Goal: Task Accomplishment & Management: Manage account settings

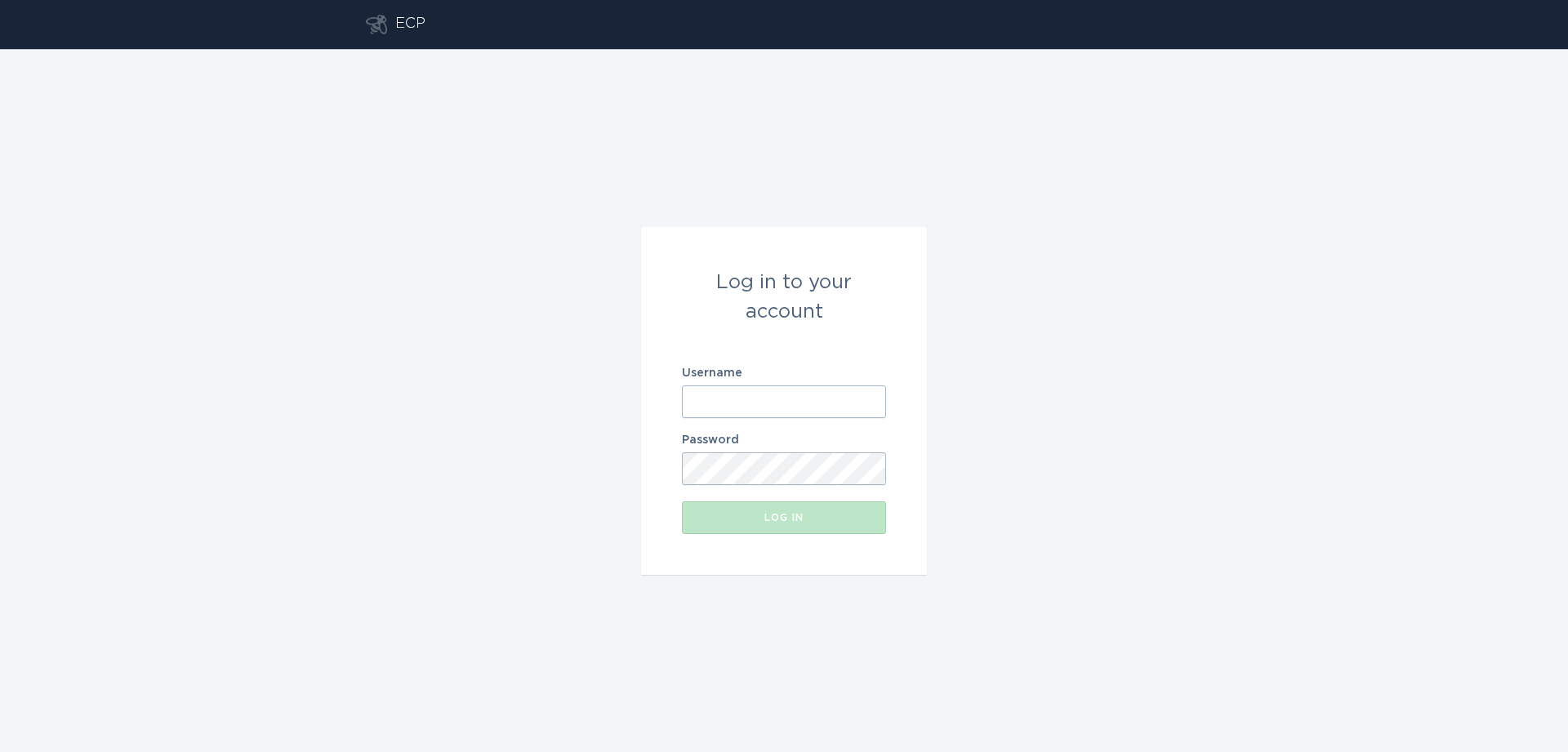
click at [835, 398] on input "Username" at bounding box center [784, 402] width 204 height 33
paste input "[EMAIL_ADDRESS][DOMAIN_NAME]"
type input "[EMAIL_ADDRESS][DOMAIN_NAME]"
click at [794, 513] on div "Log in" at bounding box center [784, 518] width 187 height 10
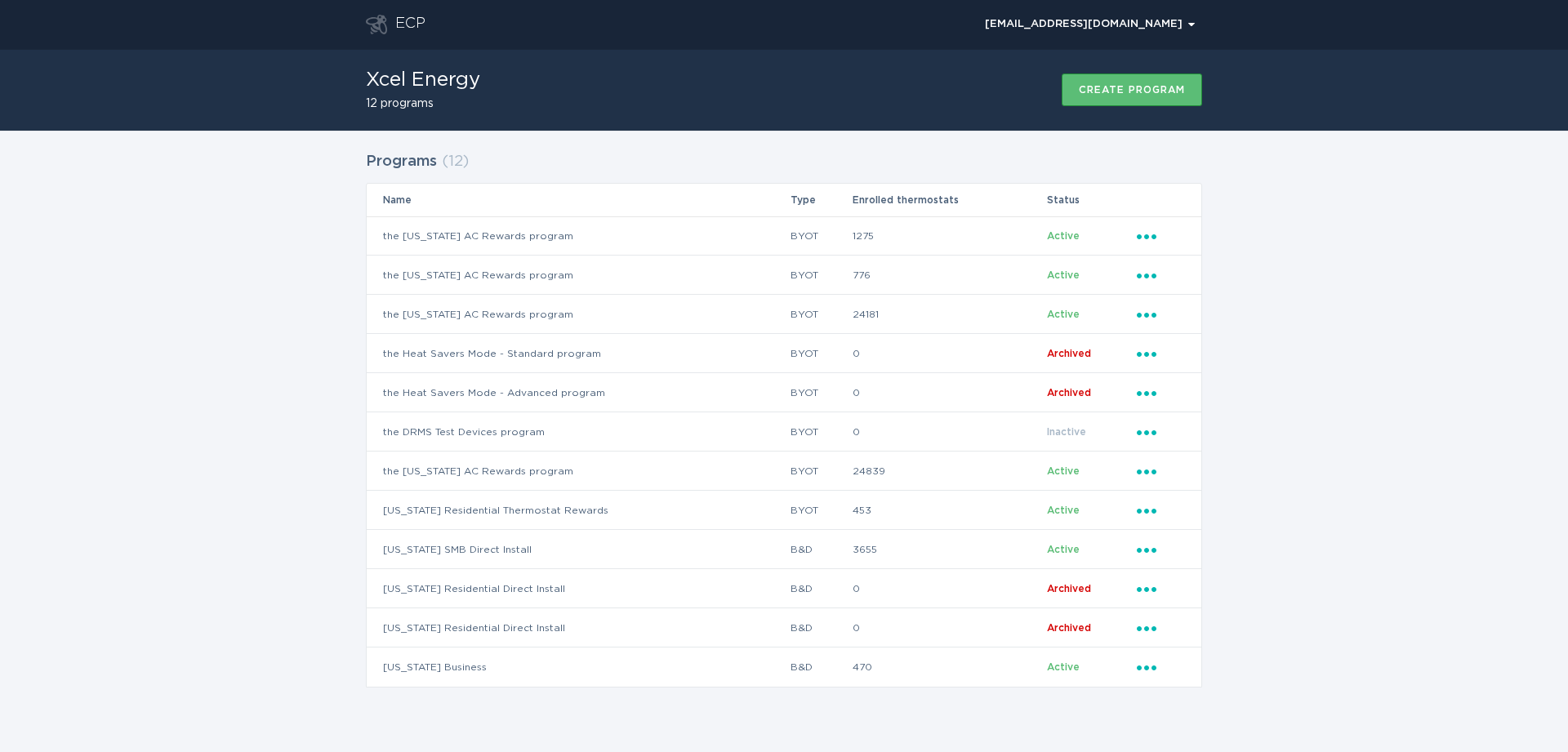
click at [209, 540] on div "Programs ( 12 ) Name Type Enrolled thermostats Status the [US_STATE] AC Rewards…" at bounding box center [784, 429] width 1568 height 598
click at [1141, 472] on icon "Popover menu" at bounding box center [1146, 472] width 19 height 5
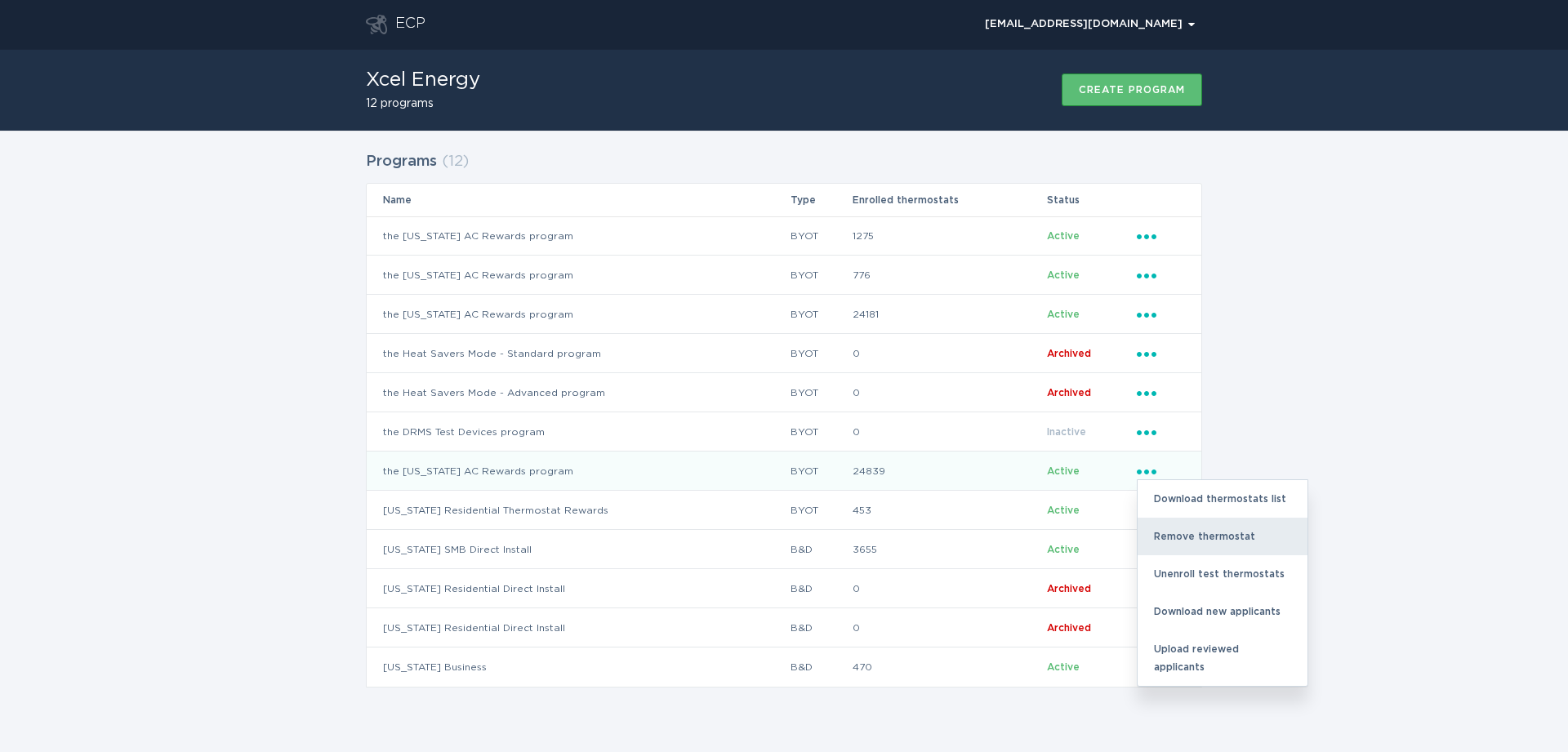
click at [1189, 538] on div "Remove thermostat" at bounding box center [1222, 536] width 170 height 38
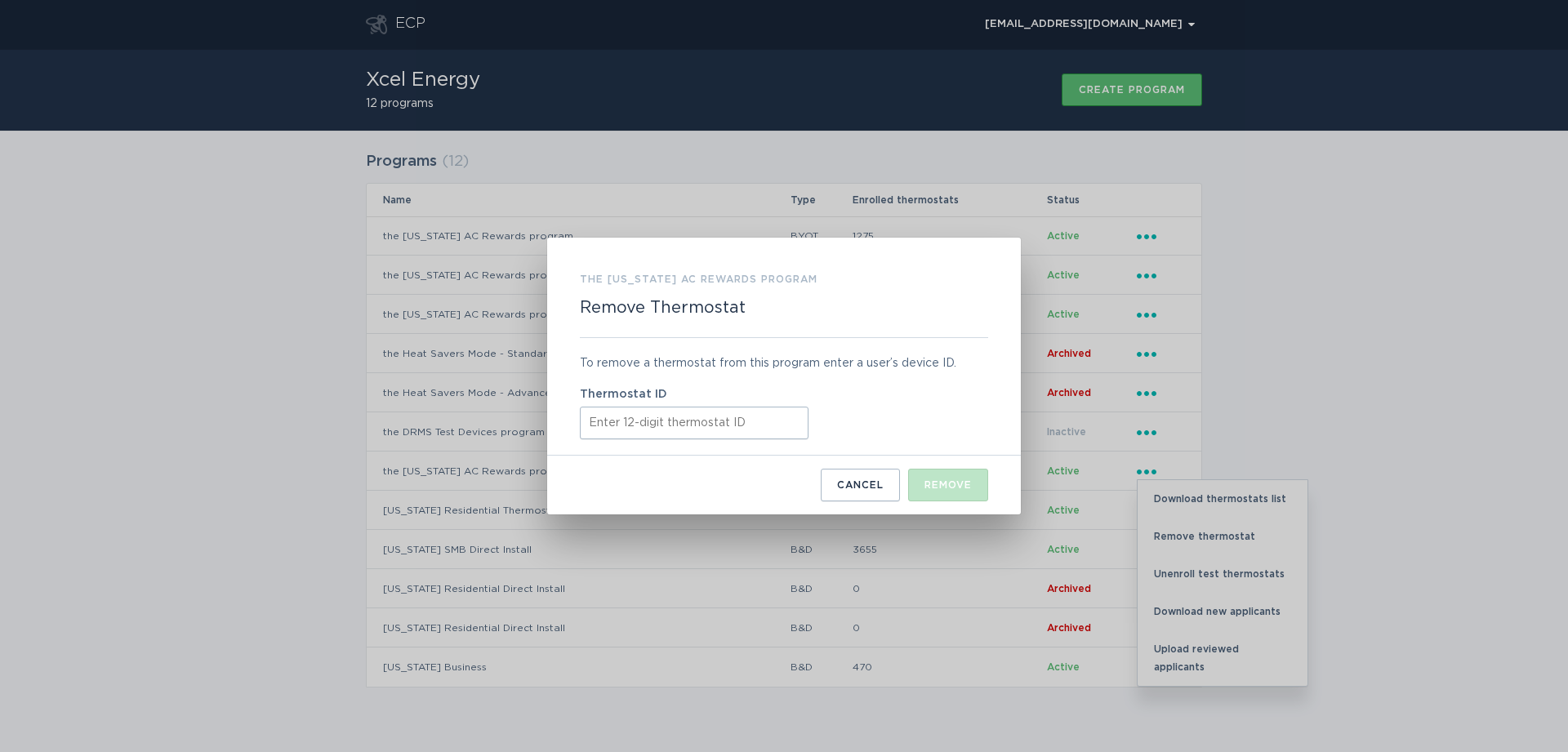
click at [695, 435] on input "Thermostat ID" at bounding box center [694, 424] width 229 height 33
paste input "415532712998"
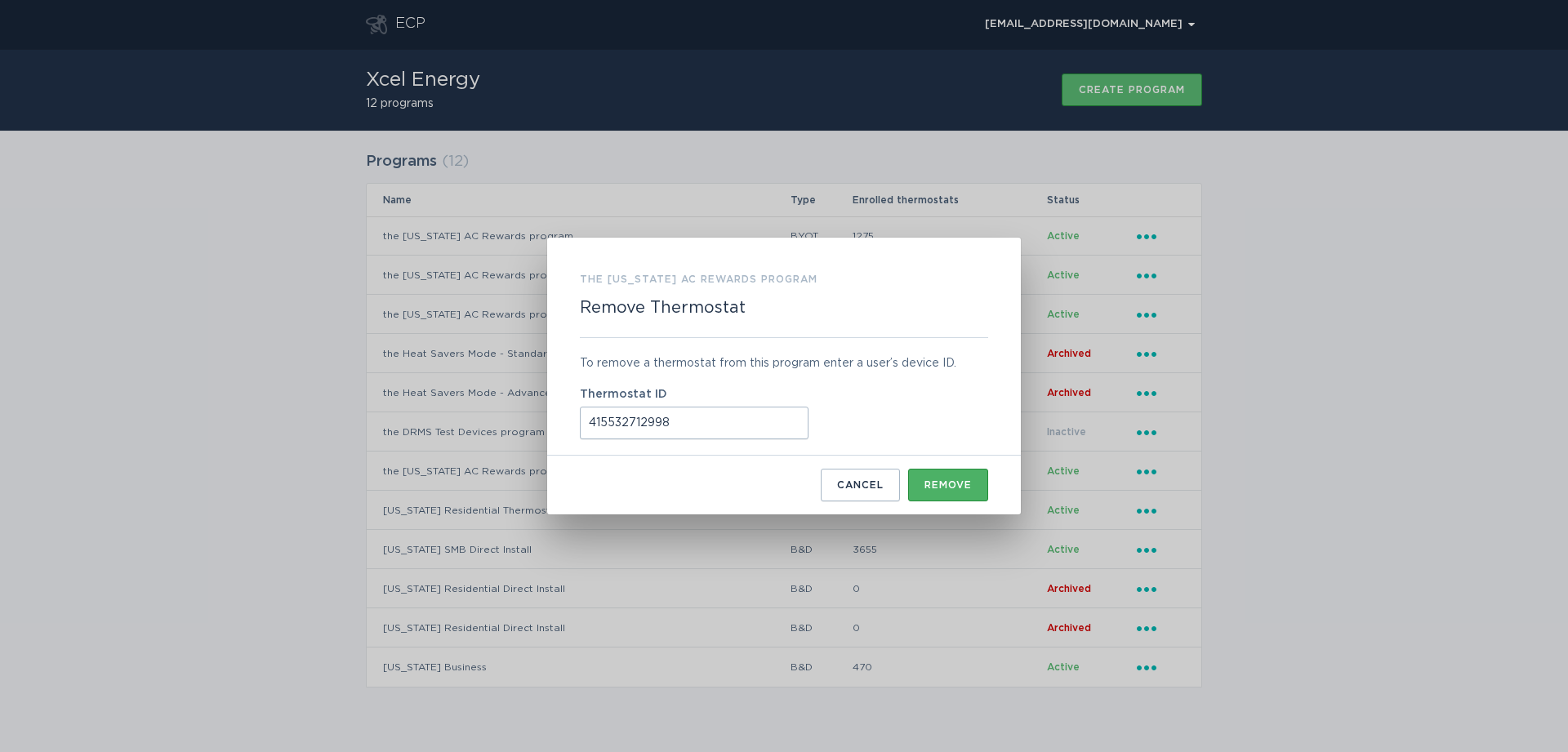
type input "415532712998"
click at [954, 479] on button "Remove" at bounding box center [948, 485] width 80 height 33
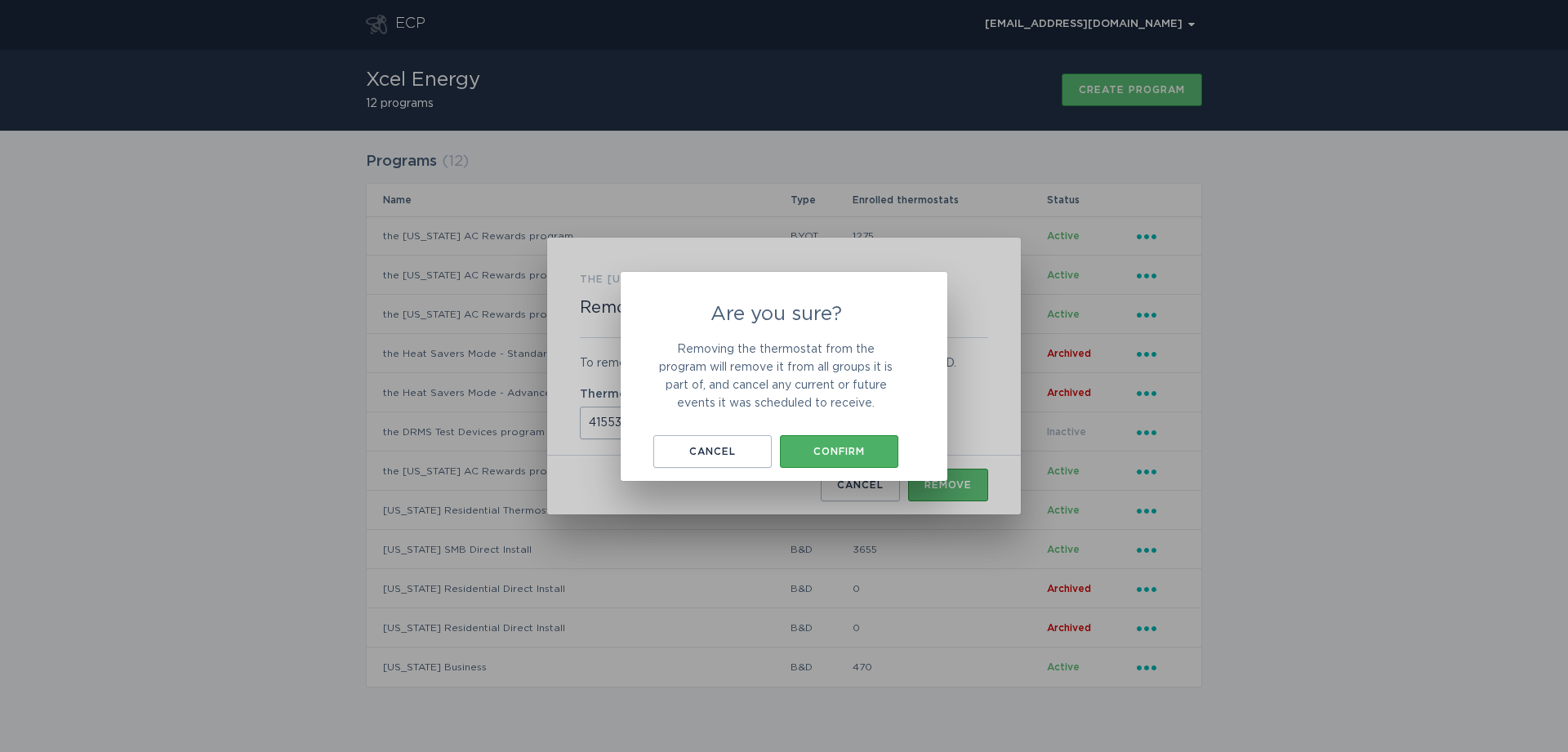
click at [864, 453] on div "Confirm" at bounding box center [839, 451] width 102 height 10
